Goal: Browse casually

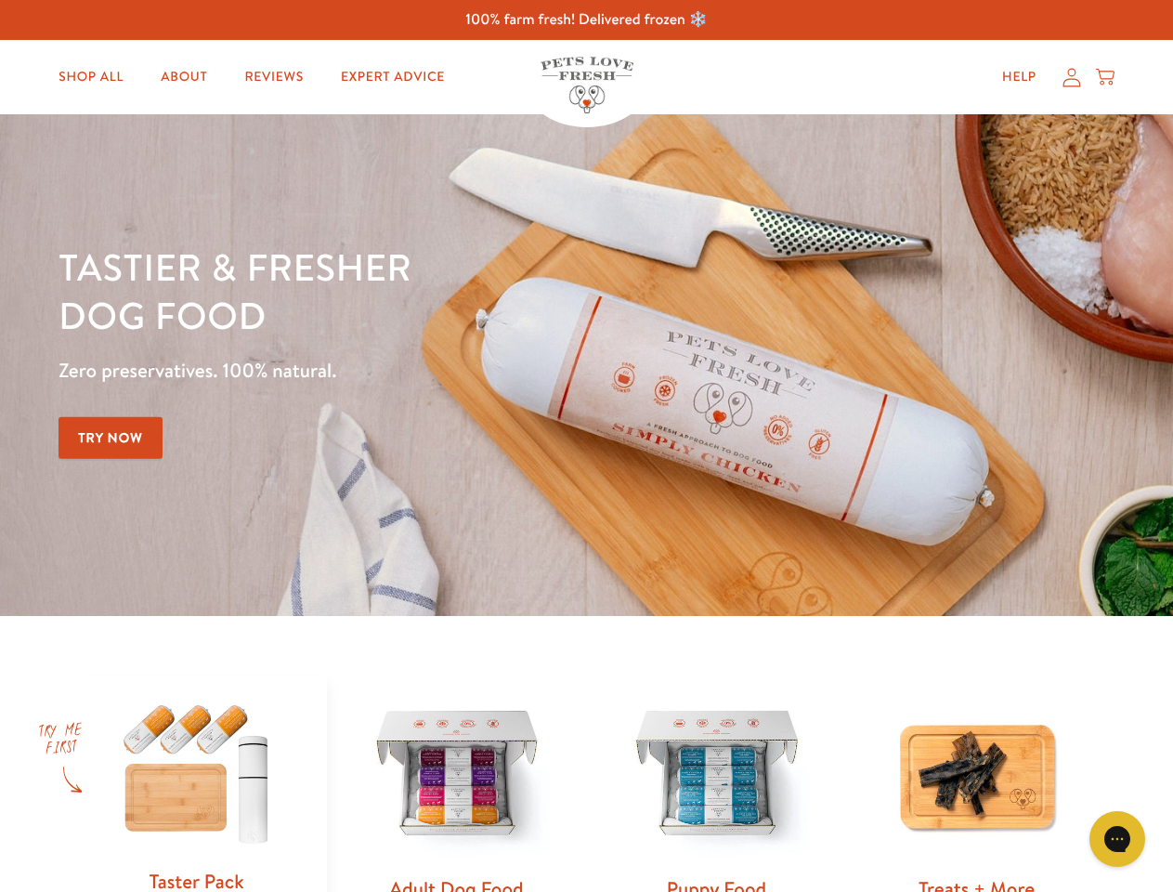
click at [586, 446] on div "Tastier & fresher dog food Zero preservatives. 100% natural. Try Now" at bounding box center [411, 364] width 704 height 245
click at [1117, 839] on icon "Gorgias live chat" at bounding box center [1117, 838] width 18 height 18
